Goal: Ask a question

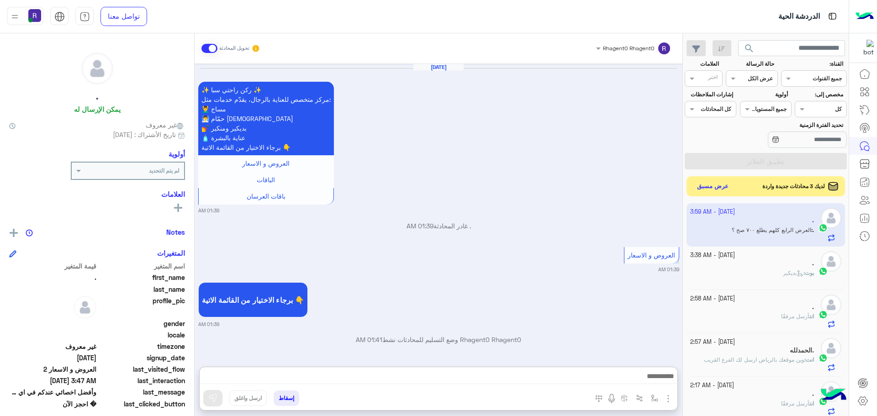
scroll to position [344, 0]
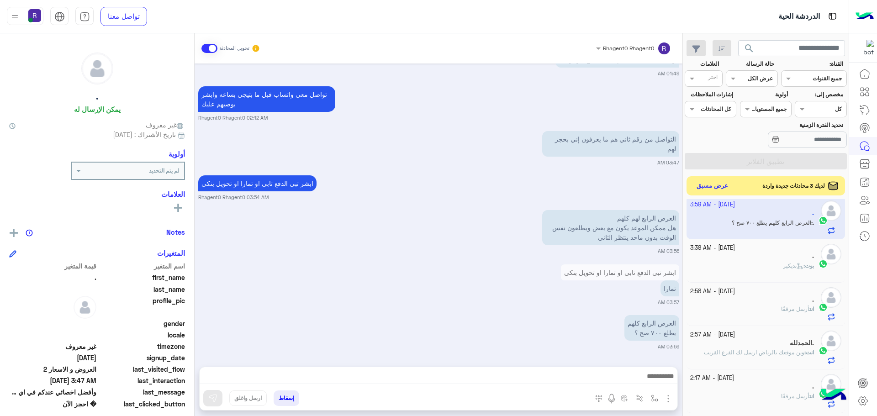
click at [723, 190] on button "عرض مسبق" at bounding box center [712, 186] width 38 height 12
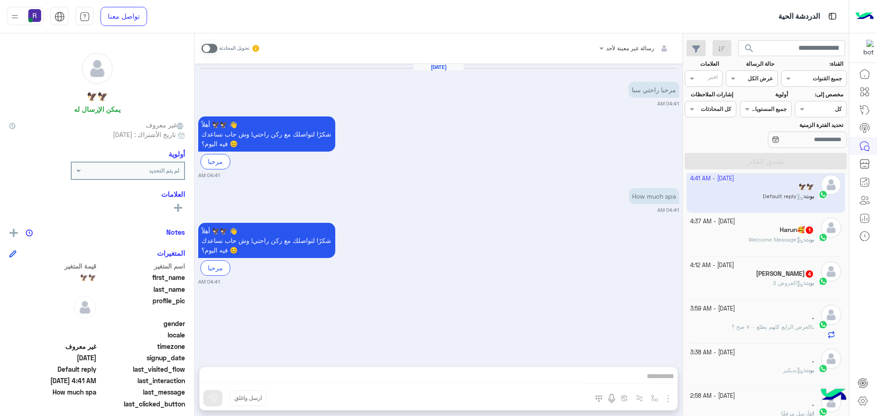
click at [730, 239] on div "بوت : Welcome Message" at bounding box center [752, 244] width 124 height 16
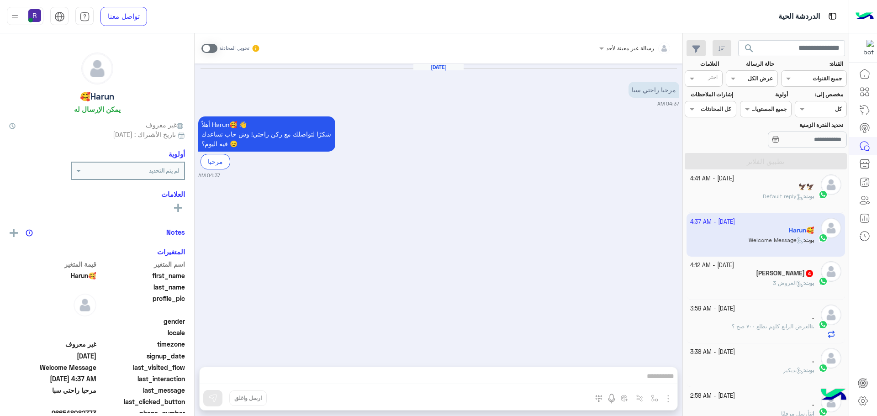
click at [736, 201] on div "[PERSON_NAME] : Default reply" at bounding box center [752, 200] width 124 height 16
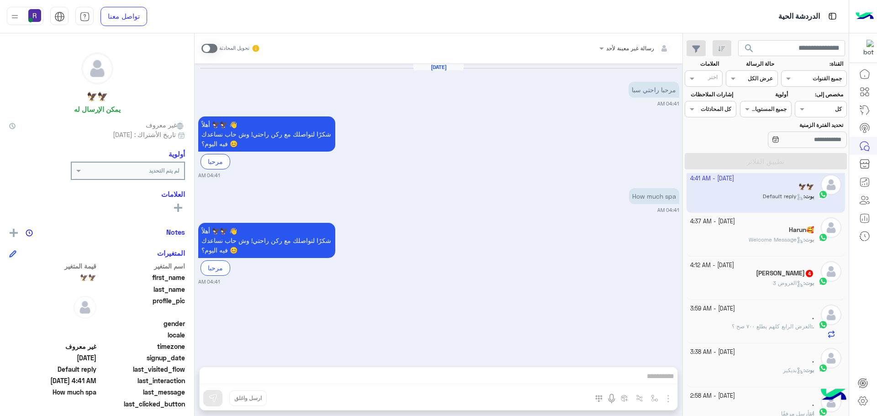
click at [758, 323] on span "العرض الرابع كلهم يطلع ٧٠٠ صح ؟" at bounding box center [771, 326] width 79 height 7
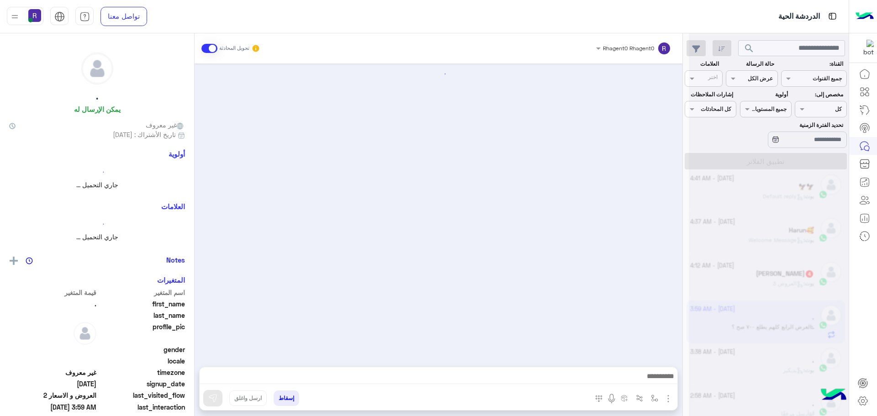
scroll to position [755, 0]
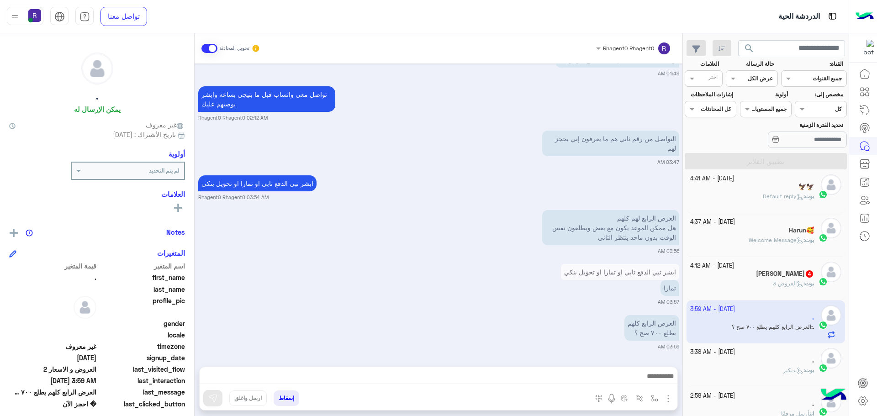
click at [763, 199] on span "Default reply" at bounding box center [783, 196] width 41 height 7
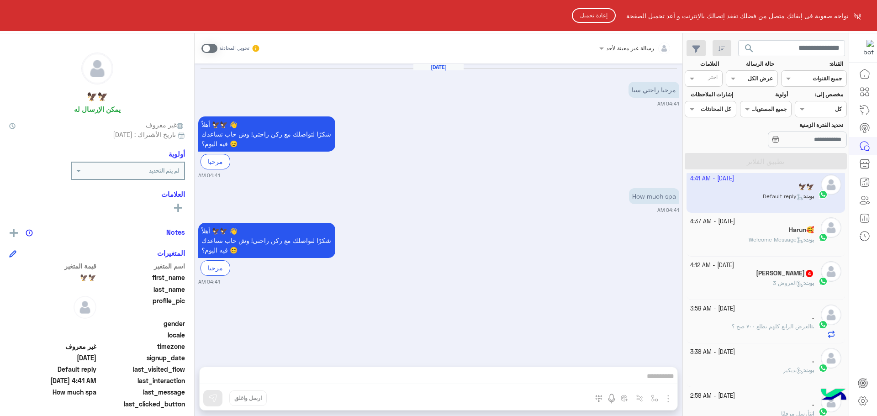
click at [593, 18] on button "إعادة تحميل" at bounding box center [594, 15] width 44 height 15
